Goal: Task Accomplishment & Management: Use online tool/utility

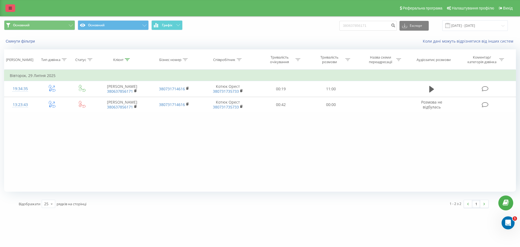
click at [8, 9] on link at bounding box center [10, 8] width 10 height 8
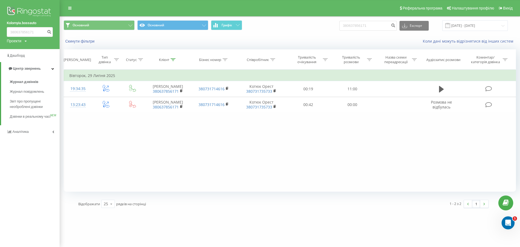
click at [24, 41] on div "Проекти LvivVictoria.bossauto Kolomyia.bossauto" at bounding box center [17, 40] width 20 height 5
click at [20, 59] on link "Kolomyia.bossauto" at bounding box center [27, 59] width 32 height 4
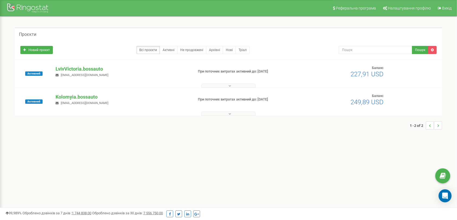
click at [73, 96] on p "Kolomyia.bossauto" at bounding box center [122, 96] width 133 height 7
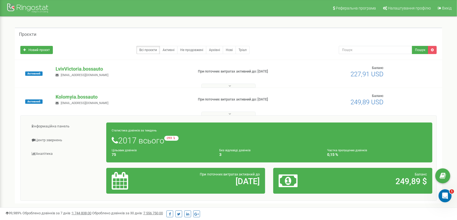
click at [73, 96] on p "Kolomyia.bossauto" at bounding box center [122, 96] width 133 height 7
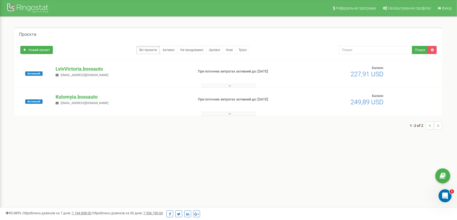
click at [73, 96] on p "Kolomyia.bossauto" at bounding box center [122, 96] width 133 height 7
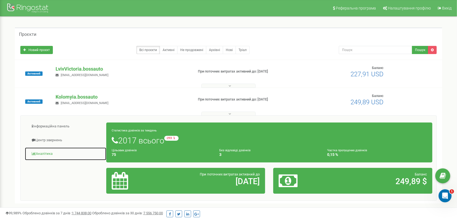
click at [38, 152] on link "Аналiтика" at bounding box center [66, 153] width 82 height 13
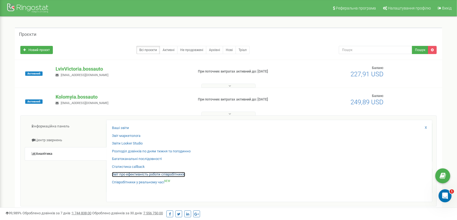
click at [124, 175] on link "Звіт про ефективність роботи співробітників" at bounding box center [148, 174] width 73 height 5
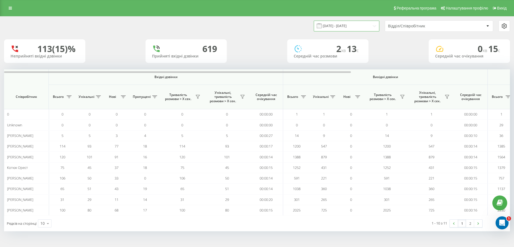
click at [351, 22] on input "20.07.2025 - 20.08.2025" at bounding box center [347, 26] width 66 height 11
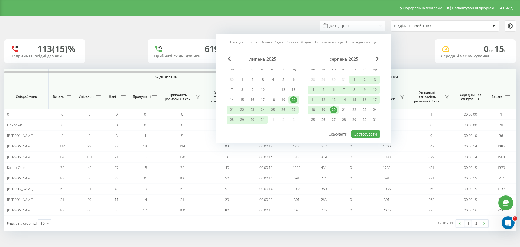
click at [327, 111] on div "19" at bounding box center [323, 109] width 7 height 7
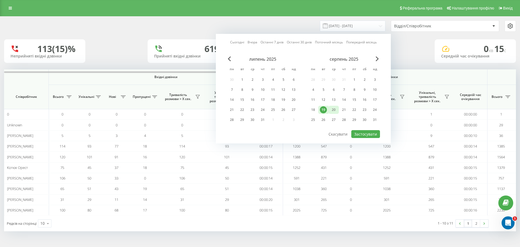
click at [334, 109] on div "20" at bounding box center [333, 109] width 7 height 7
click at [335, 112] on div "20" at bounding box center [333, 109] width 7 height 7
click at [360, 134] on button "Застосувати" at bounding box center [365, 134] width 29 height 8
type input "20.08.2025 - 20.08.2025"
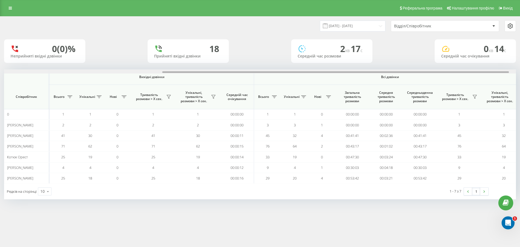
scroll to position [0, 244]
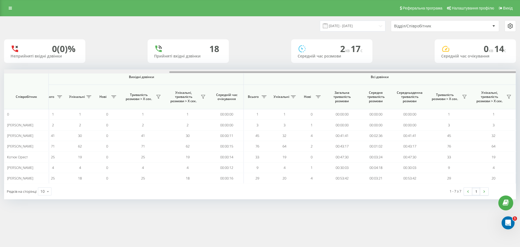
drag, startPoint x: 149, startPoint y: 72, endPoint x: 461, endPoint y: 66, distance: 311.7
click at [461, 66] on div "20.08.2025 - 20.08.2025 Відділ/Співробітник 0 (0)% Неприйняті вхідні дзвінки 18…" at bounding box center [260, 108] width 512 height 183
click at [192, 217] on div "Реферальна програма Налаштування профілю Вихід 20.08.2025 - 20.08.2025 Відділ/С…" at bounding box center [260, 123] width 520 height 247
